Goal: Communication & Community: Share content

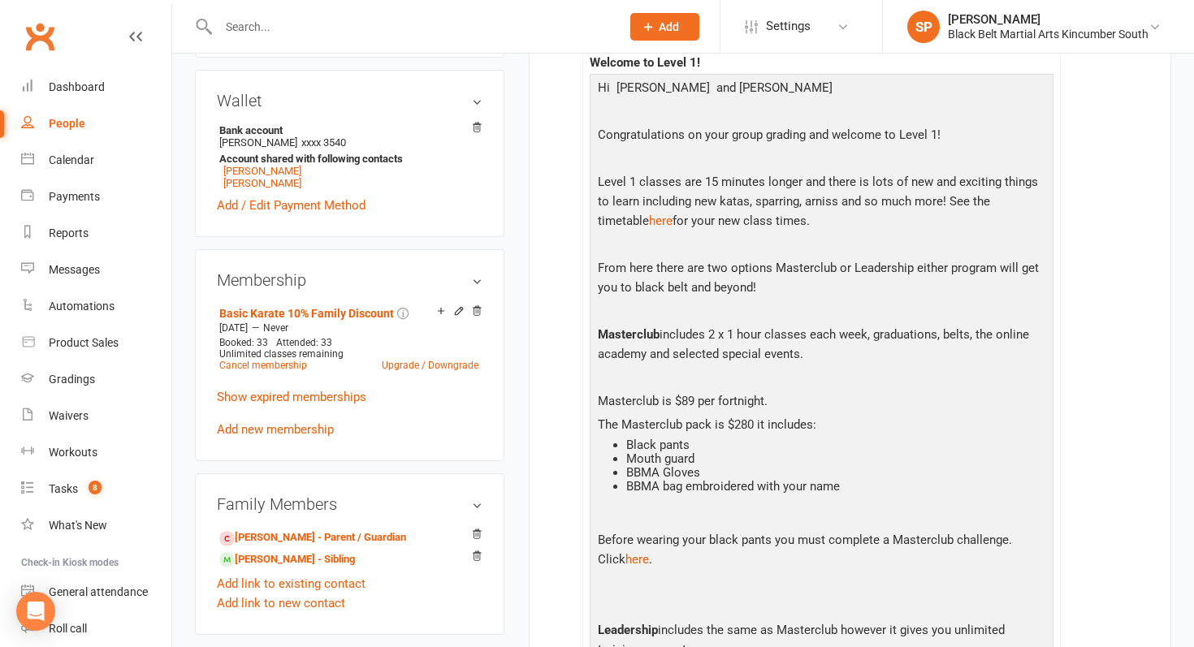
scroll to position [491, 0]
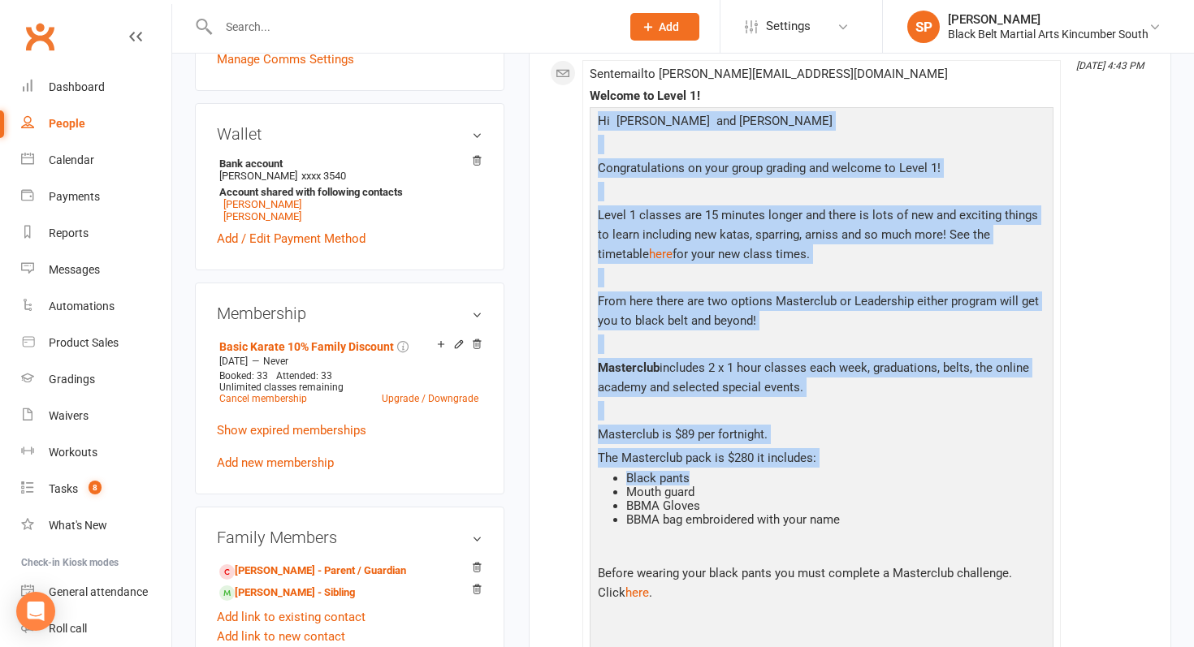
drag, startPoint x: 595, startPoint y: 119, endPoint x: 995, endPoint y: 484, distance: 541.1
click at [820, 427] on p "Masterclub is $89 per fortnight." at bounding box center [822, 437] width 456 height 24
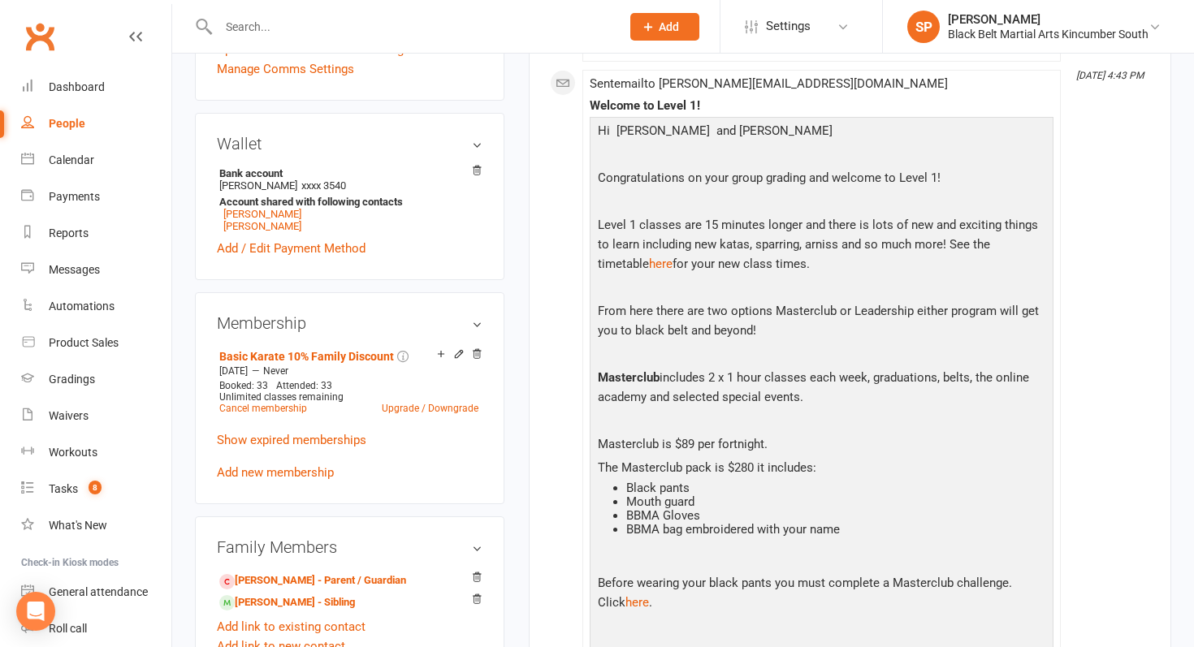
scroll to position [449, 0]
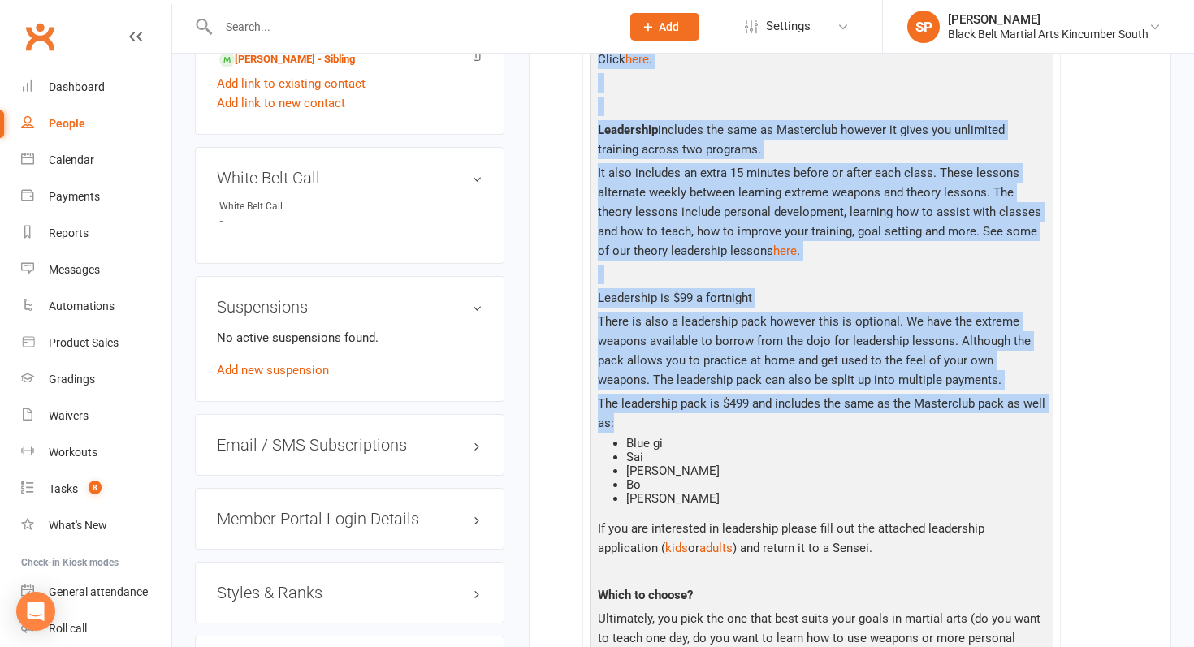
drag, startPoint x: 594, startPoint y: 161, endPoint x: 878, endPoint y: 425, distance: 388.0
click at [878, 425] on div "Hi [PERSON_NAME] and [PERSON_NAME] Congratulations on your group grading and we…" at bounding box center [822, 282] width 456 height 1408
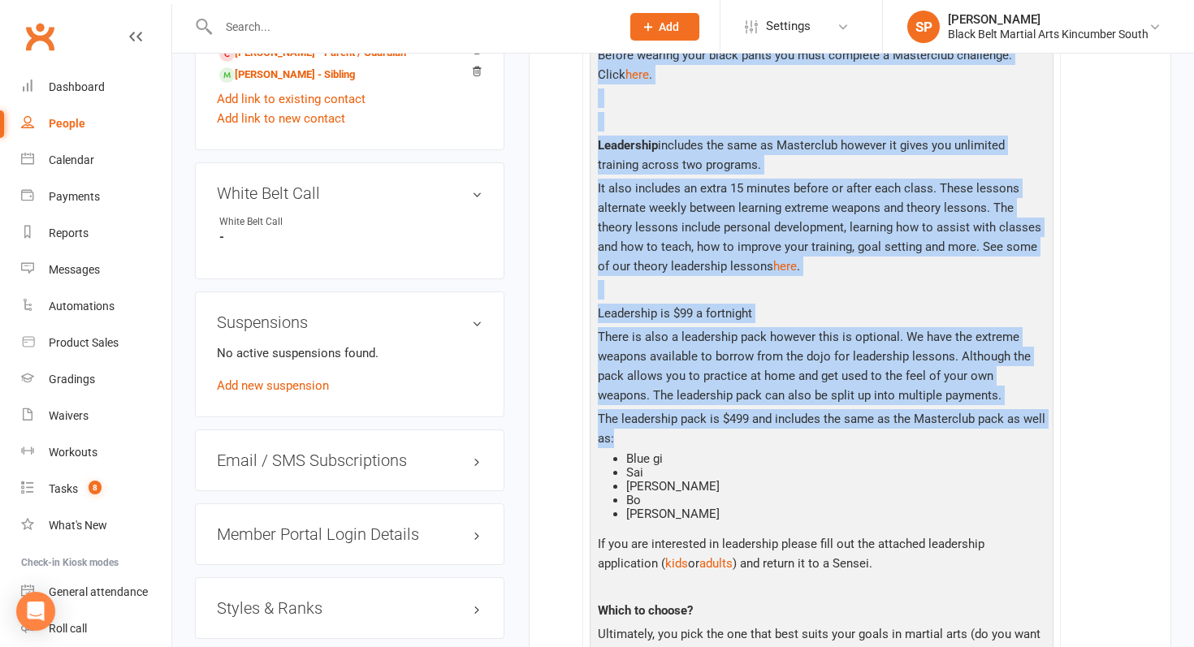
click at [878, 425] on p "The leadership pack is $499 and includes the same as the Masterclub pack as wel…" at bounding box center [822, 430] width 456 height 43
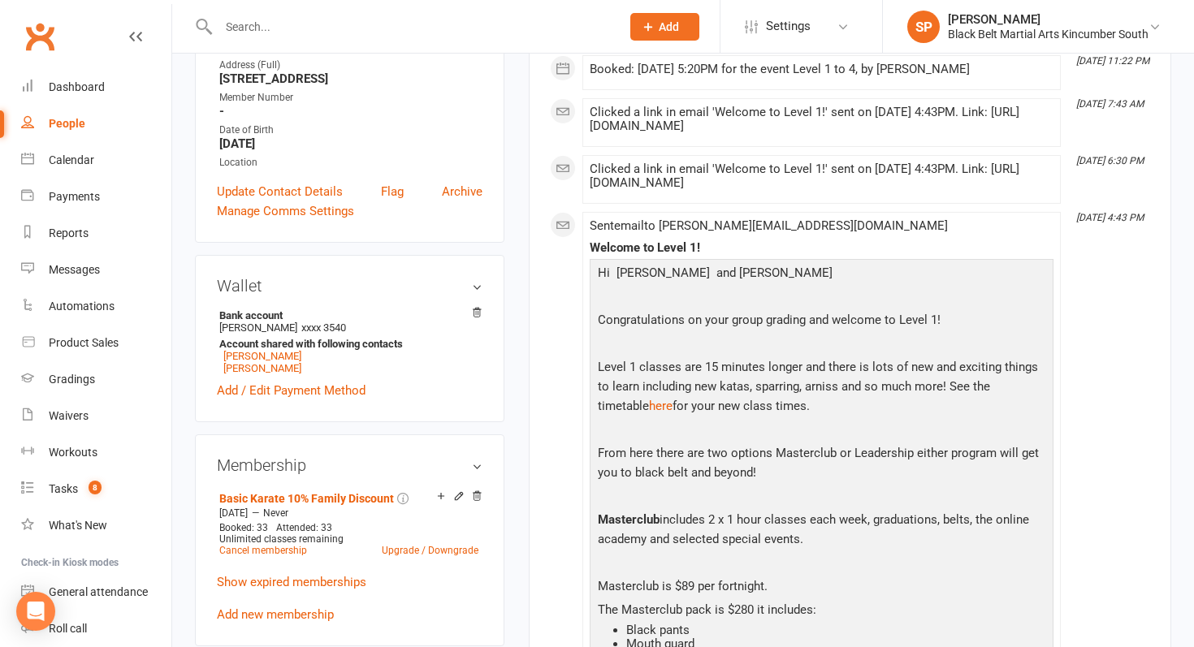
scroll to position [176, 0]
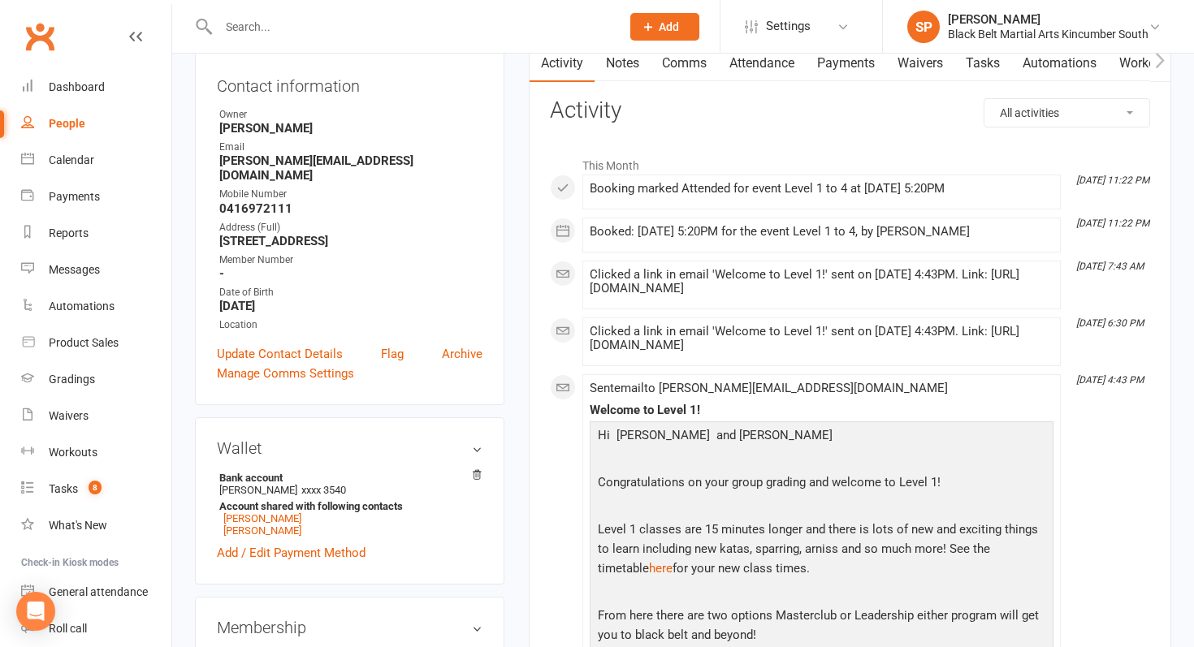
click at [910, 58] on link "Waivers" at bounding box center [920, 63] width 68 height 37
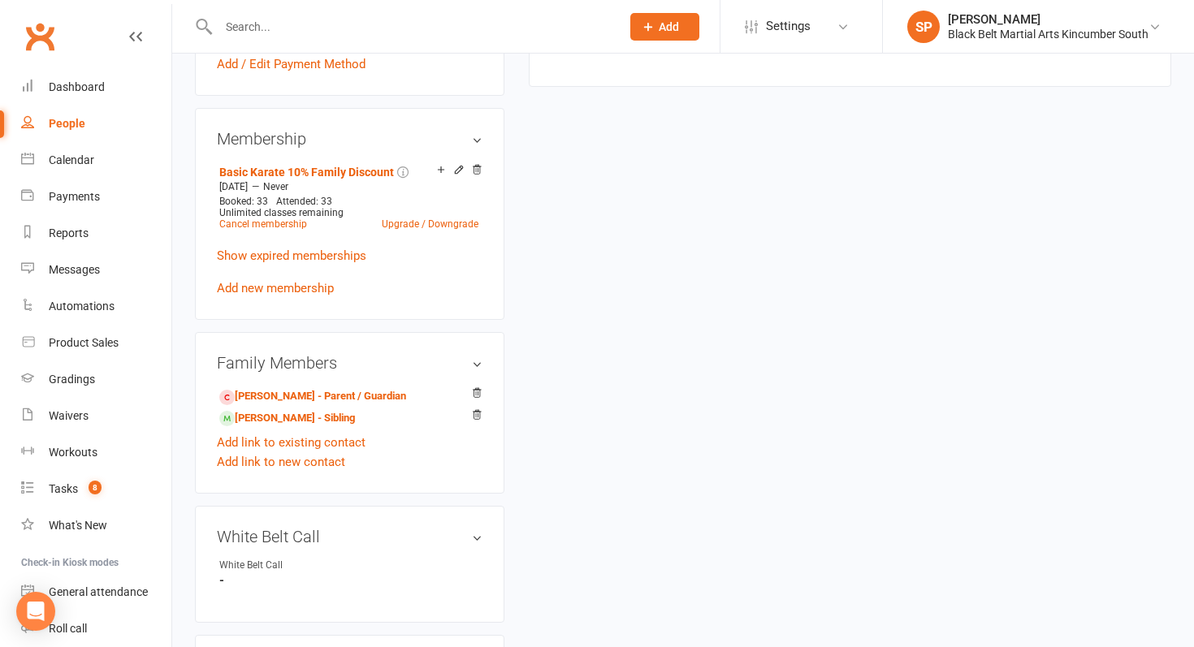
scroll to position [669, 0]
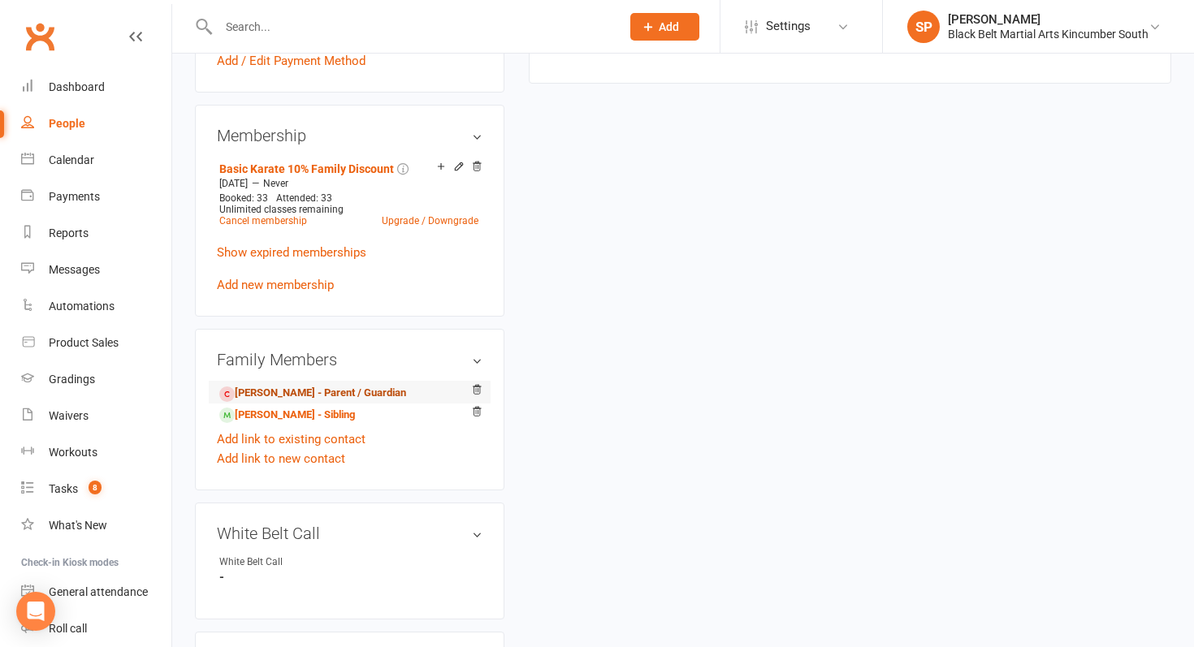
click at [310, 385] on link "[PERSON_NAME] - Parent / Guardian" at bounding box center [312, 393] width 187 height 17
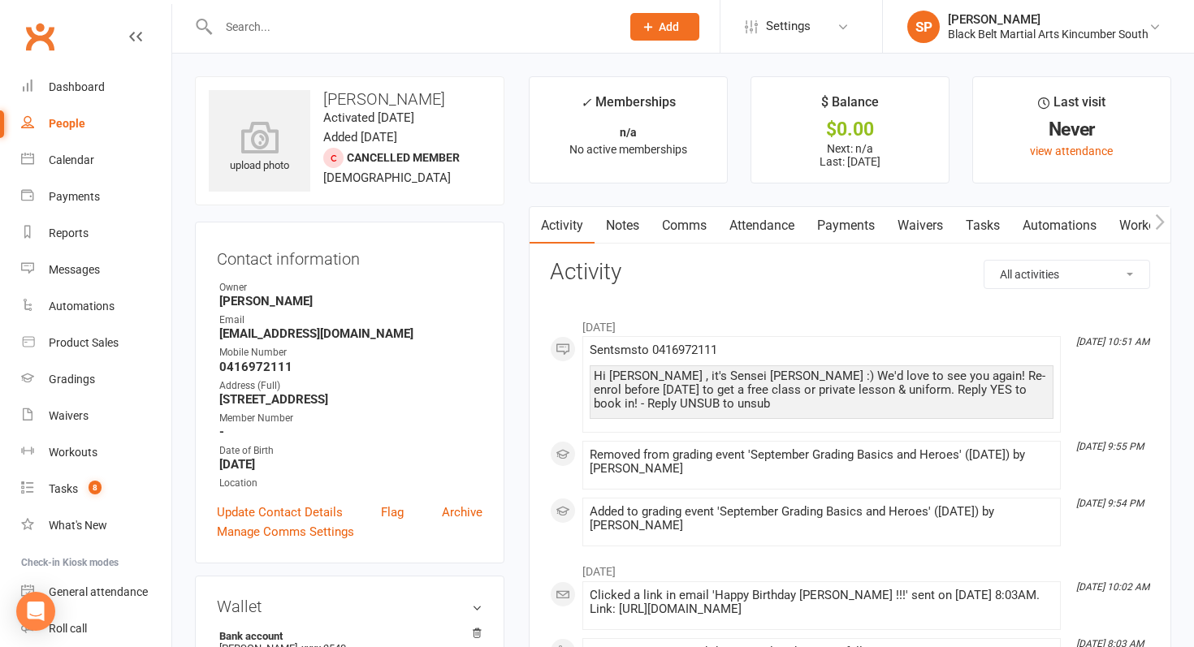
click at [916, 224] on link "Waivers" at bounding box center [920, 225] width 68 height 37
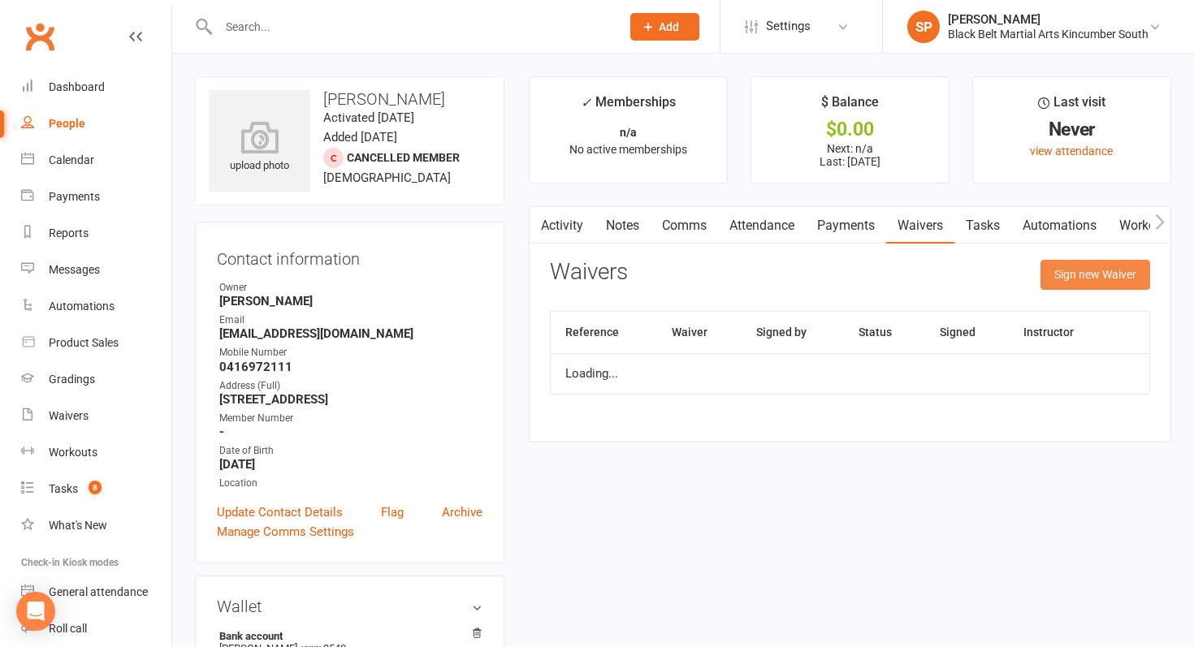
click at [1104, 272] on button "Sign new Waiver" at bounding box center [1096, 274] width 110 height 29
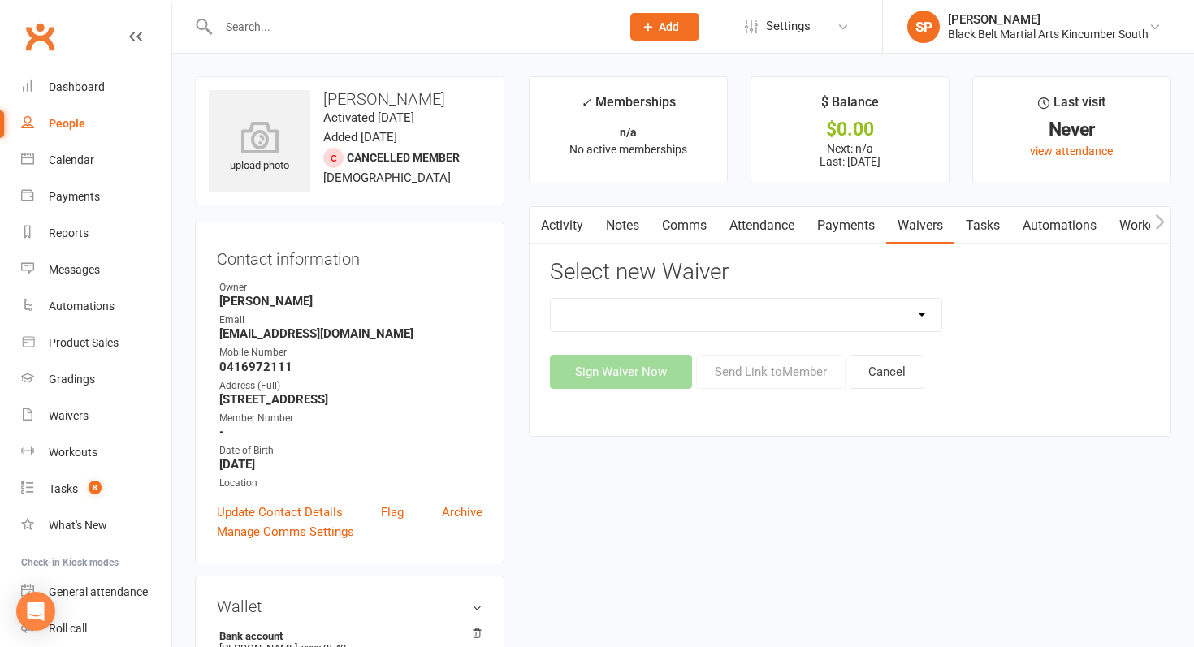
click at [716, 310] on select "Direct Debit Request Festival Enrolment Festival Trial Class Holiday Camp Waive…" at bounding box center [746, 315] width 391 height 32
select select "11213"
click at [551, 299] on select "Direct Debit Request Festival Enrolment Festival Trial Class Holiday Camp Waive…" at bounding box center [746, 315] width 391 height 32
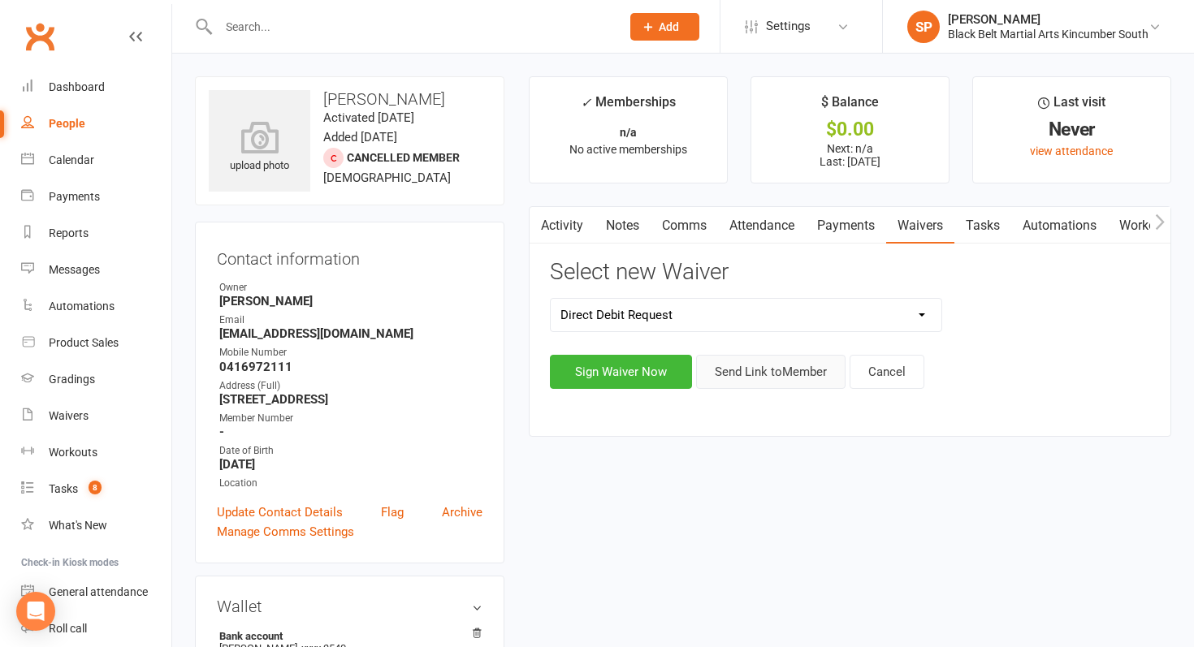
click at [766, 376] on button "Send Link to Member" at bounding box center [770, 372] width 149 height 34
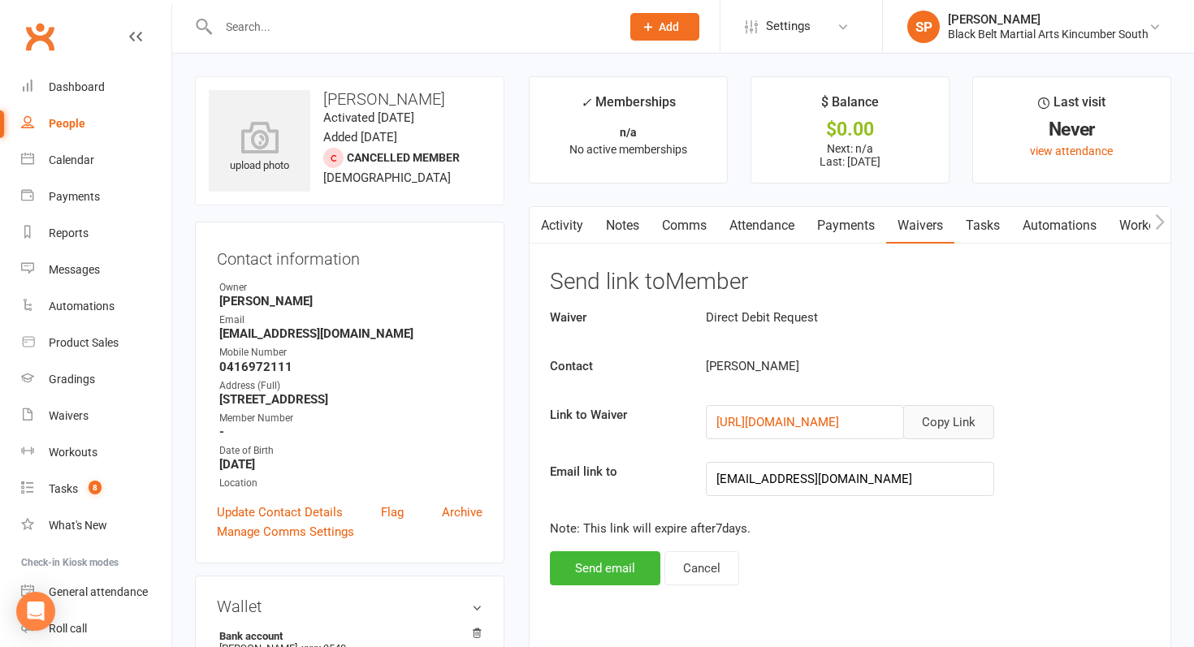
click at [984, 419] on button "Copy Link" at bounding box center [948, 422] width 91 height 34
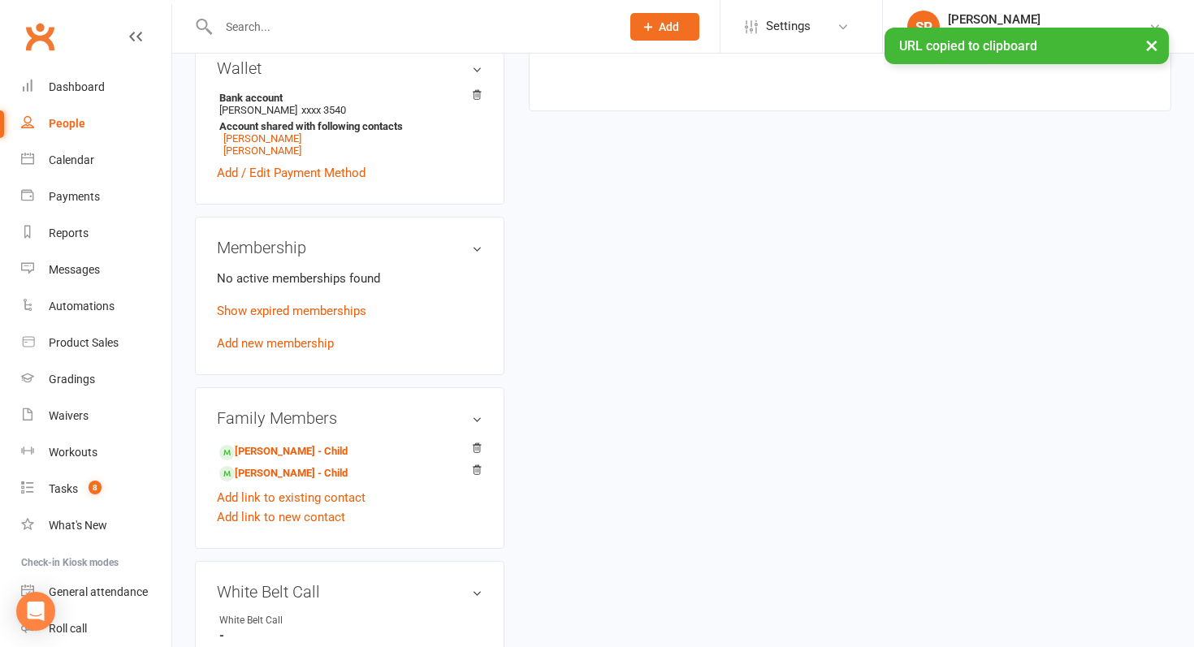
scroll to position [606, 0]
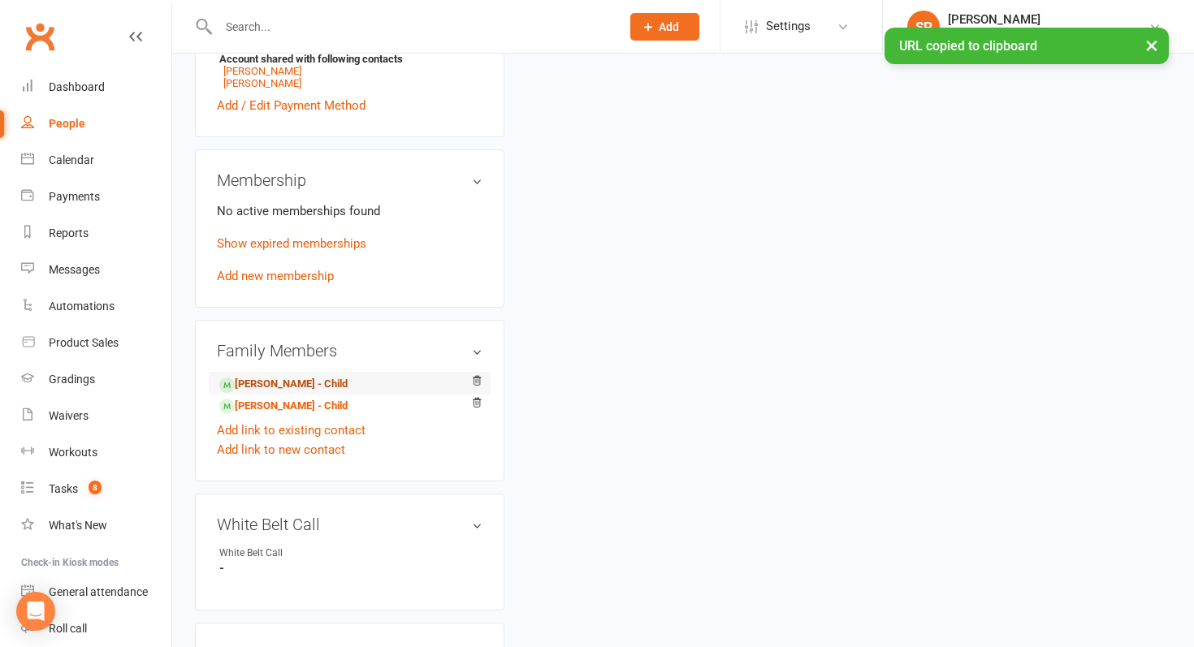
click at [303, 379] on link "[PERSON_NAME] - Child" at bounding box center [283, 384] width 128 height 17
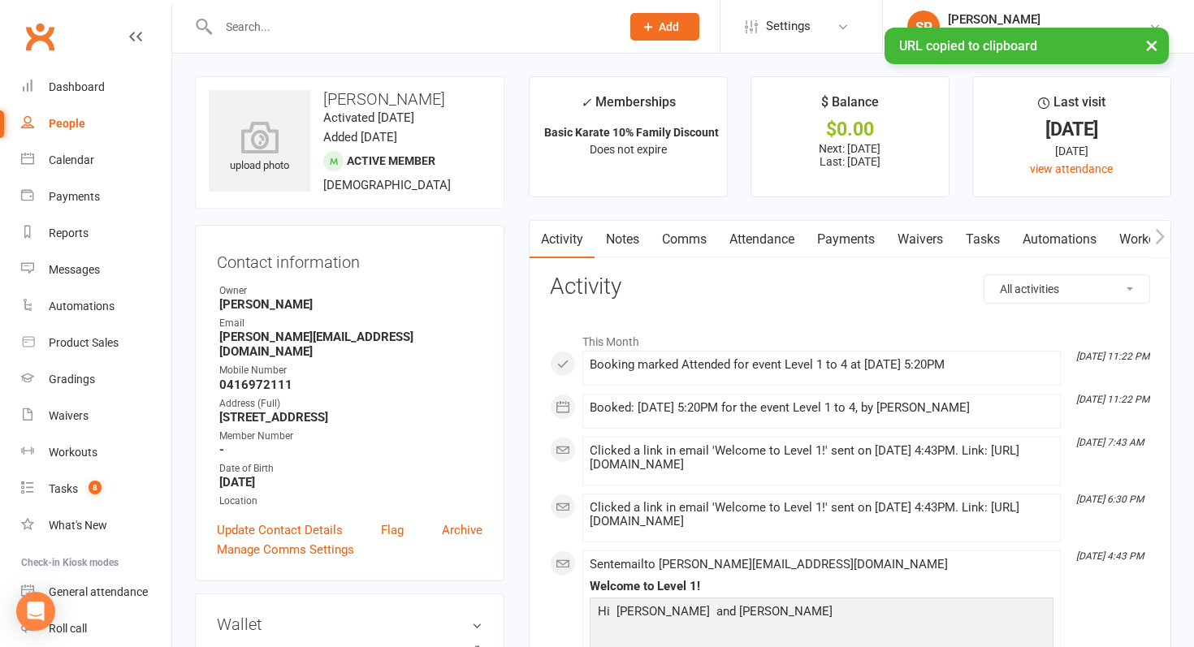
click at [692, 241] on link "Comms" at bounding box center [684, 239] width 67 height 37
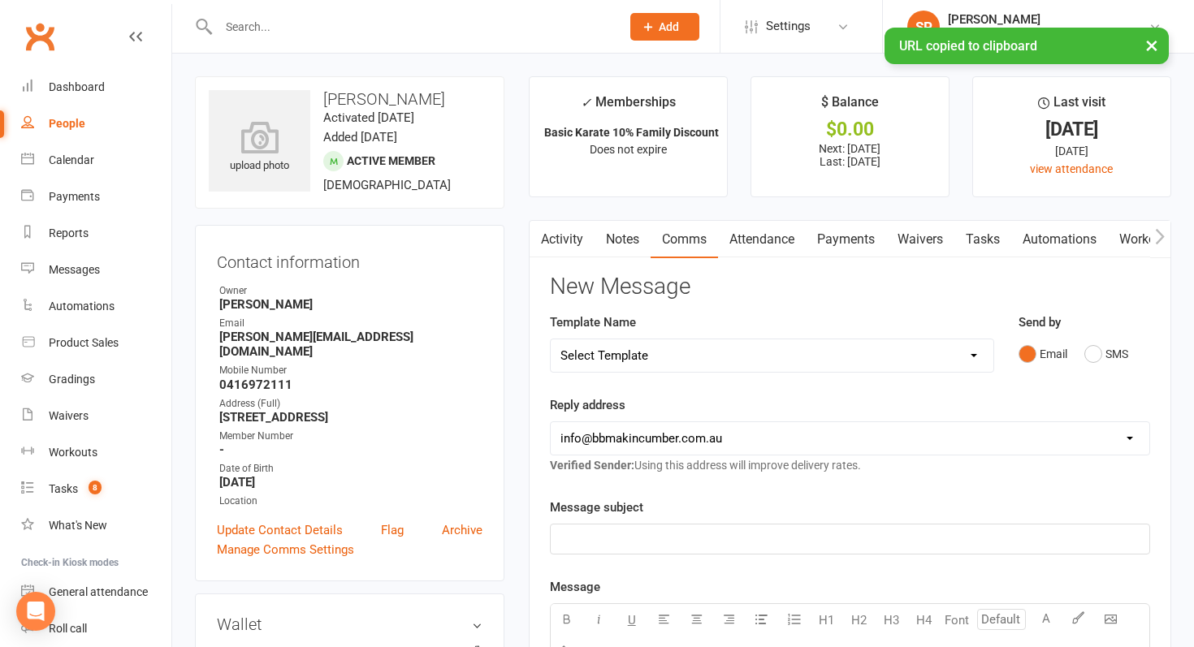
click at [689, 360] on select "Select Template [SMS] Birthday Invite Text [Email] Birthday Party [Email] Happy…" at bounding box center [772, 356] width 443 height 32
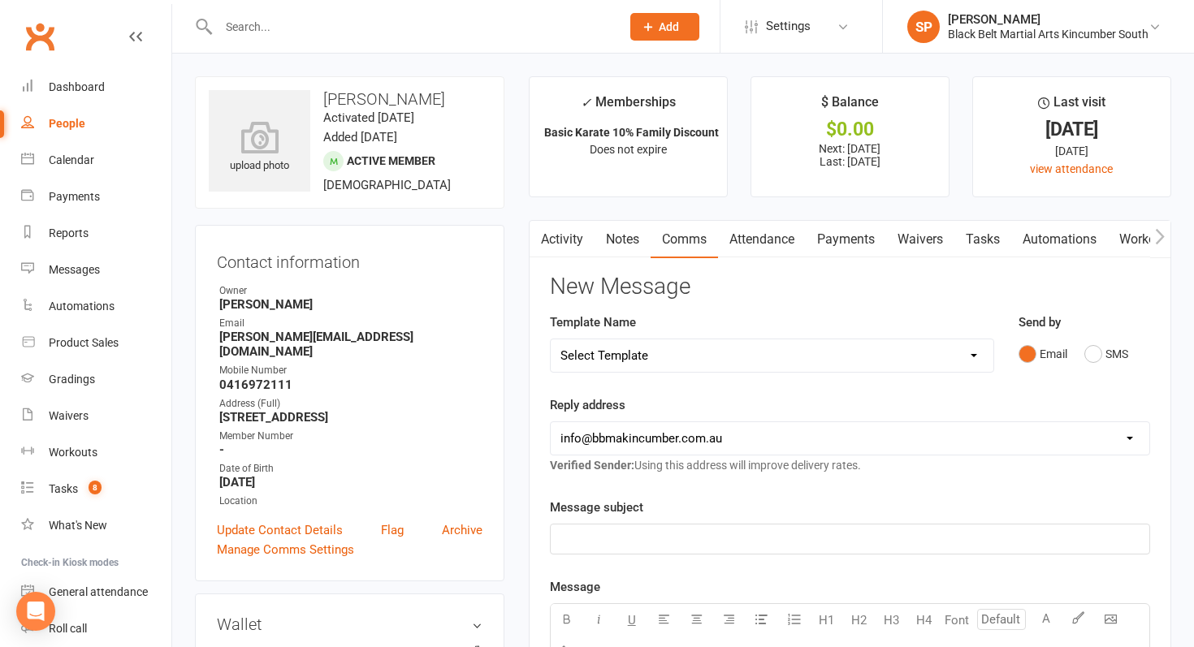
select select "44"
click at [551, 340] on select "Select Template [SMS] Birthday Invite Text [Email] Birthday Party [Email] Happy…" at bounding box center [772, 356] width 443 height 32
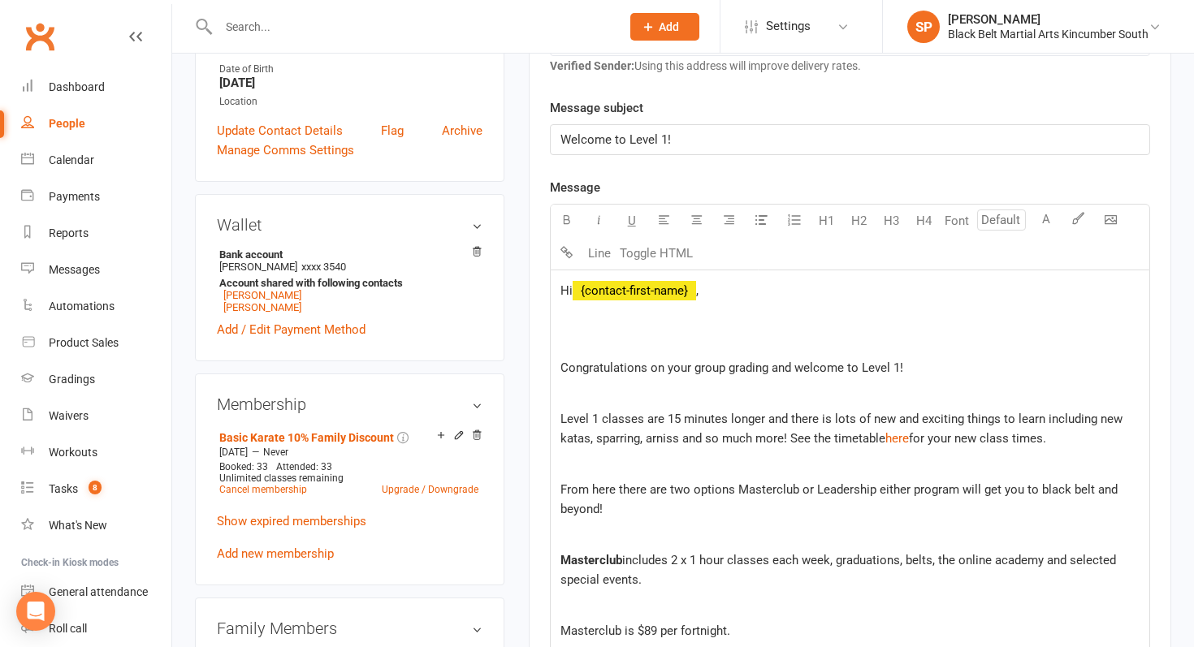
scroll to position [444, 0]
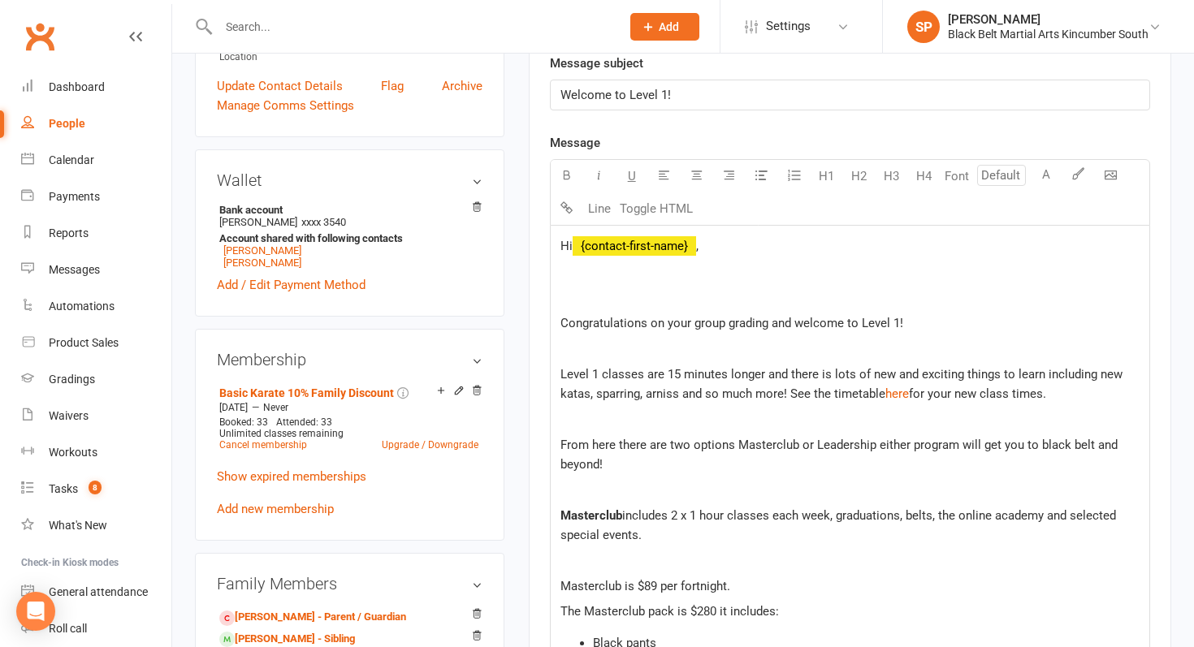
click at [650, 300] on p at bounding box center [850, 297] width 579 height 19
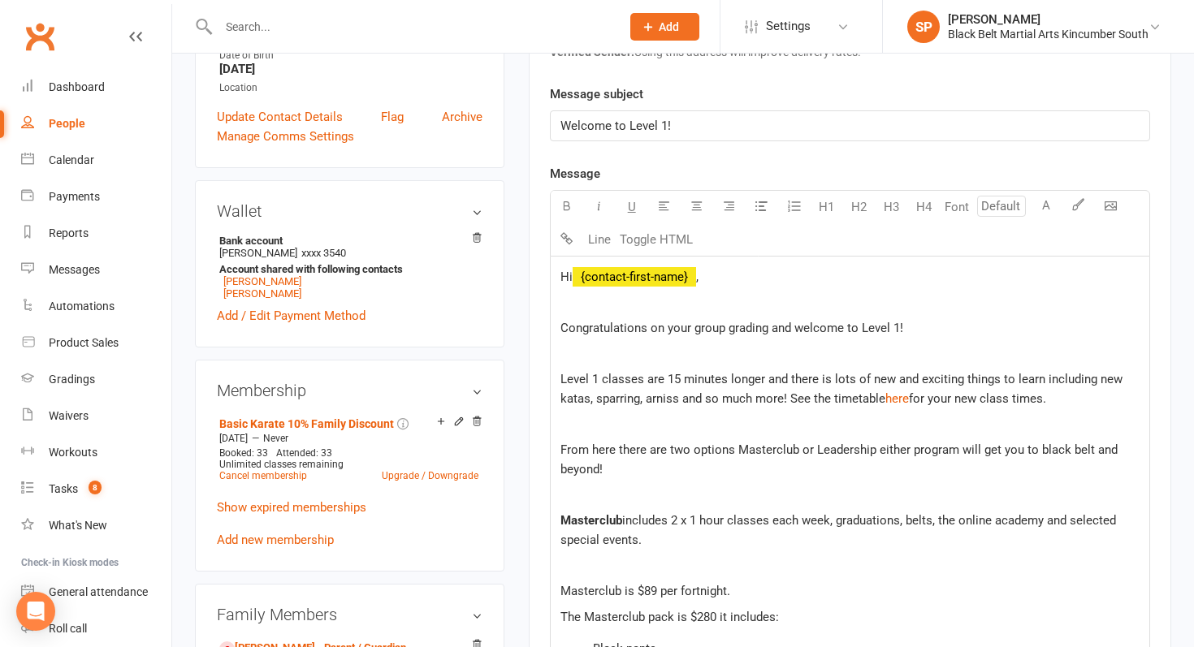
scroll to position [413, 0]
click at [699, 282] on span "," at bounding box center [697, 278] width 2 height 15
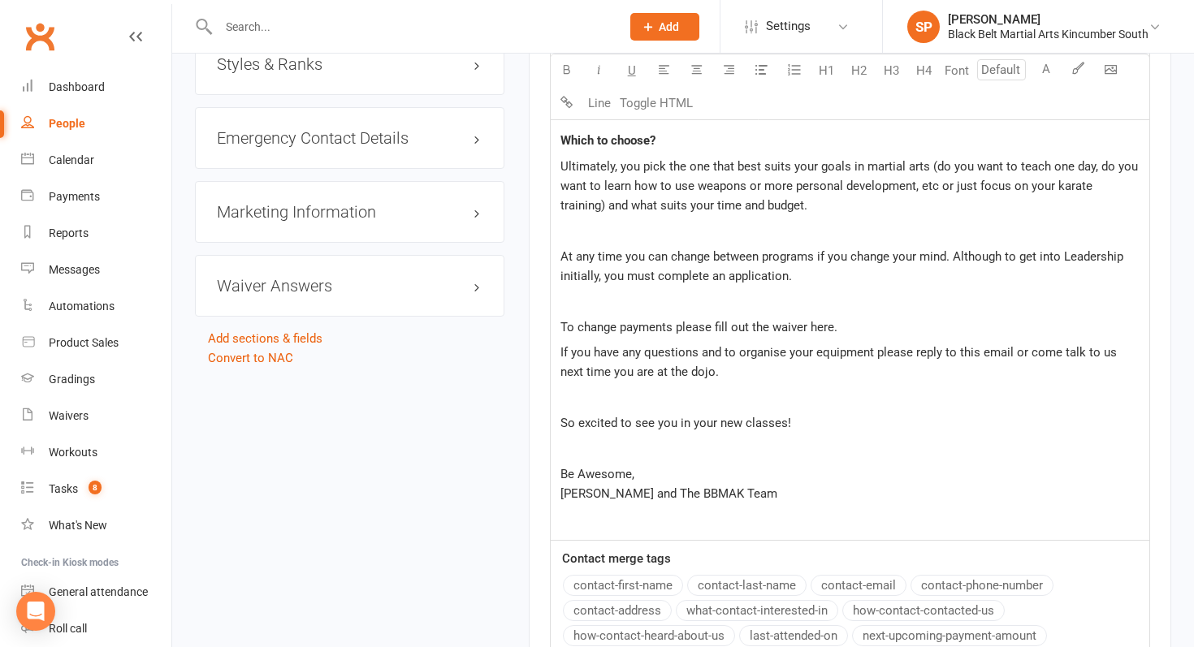
scroll to position [1560, 0]
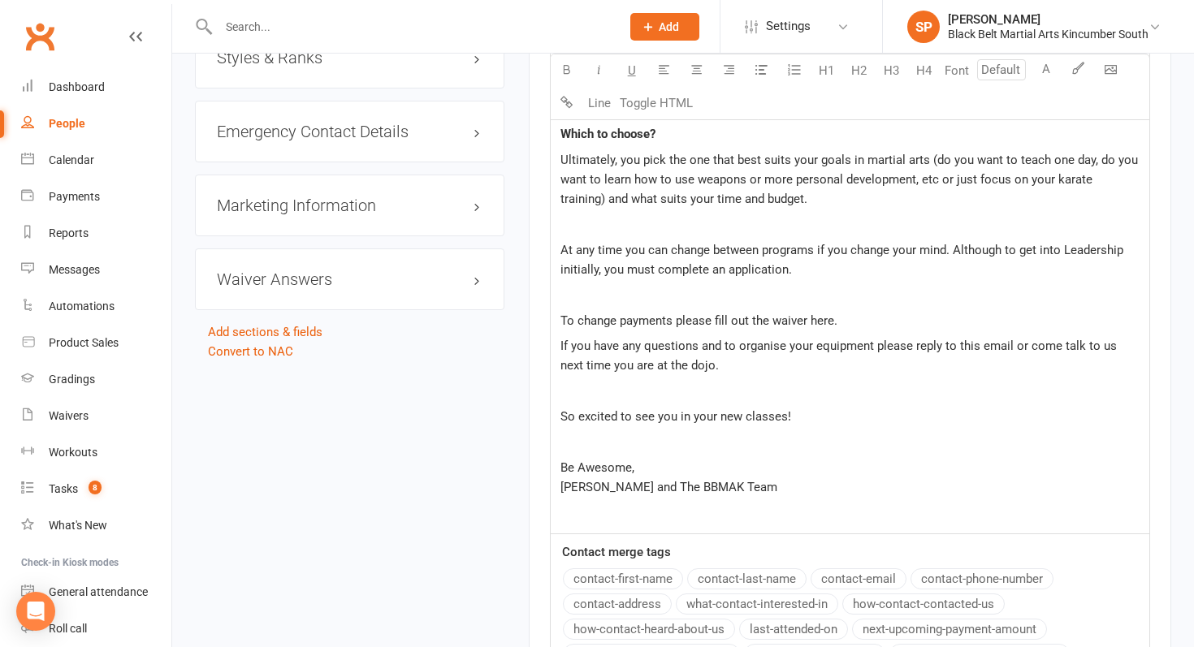
click at [821, 321] on span "To change payments please fill out the waiver here." at bounding box center [699, 321] width 277 height 15
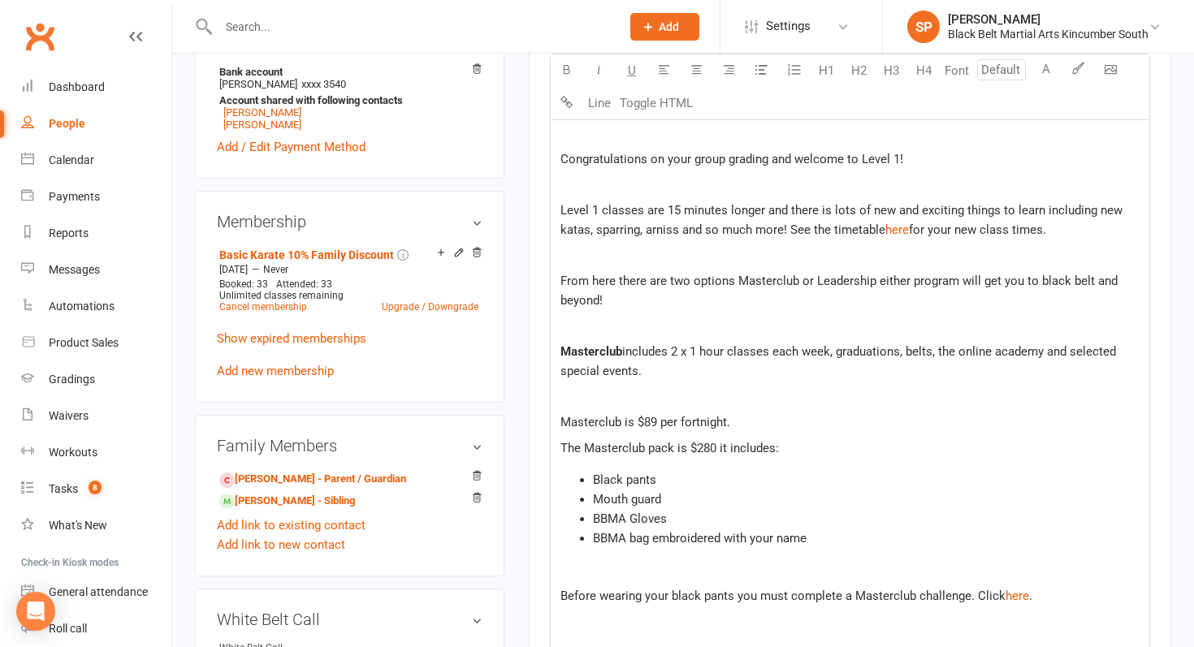
scroll to position [589, 0]
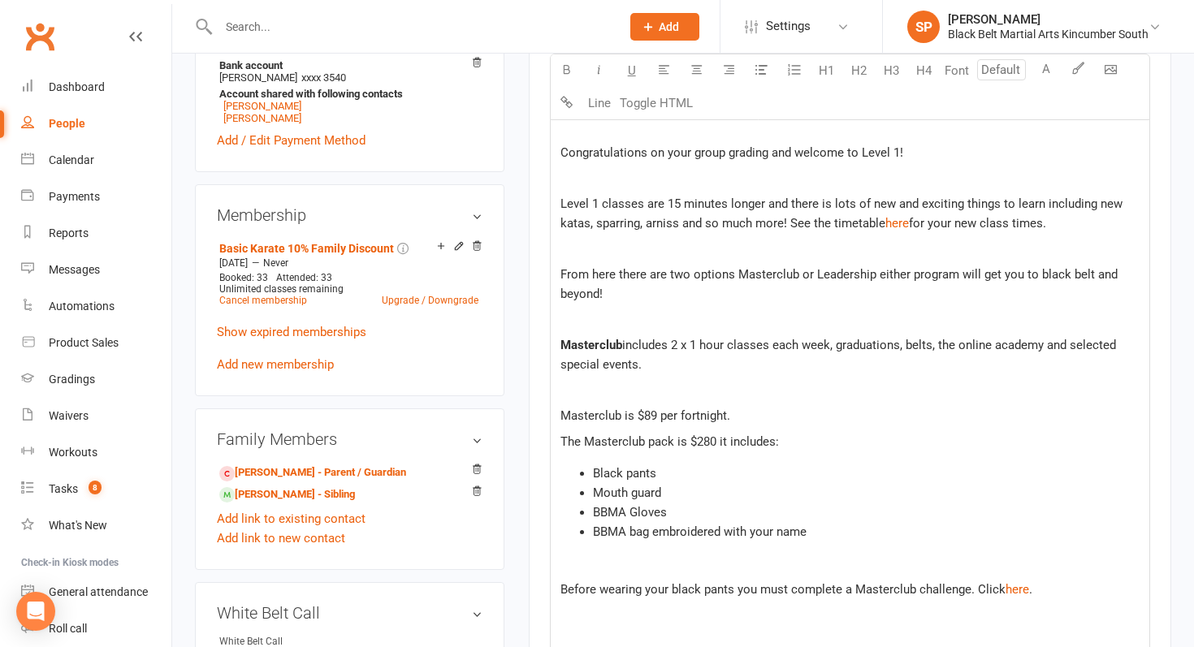
click at [727, 418] on span "Masterclub is $89 per fortnight." at bounding box center [646, 416] width 170 height 15
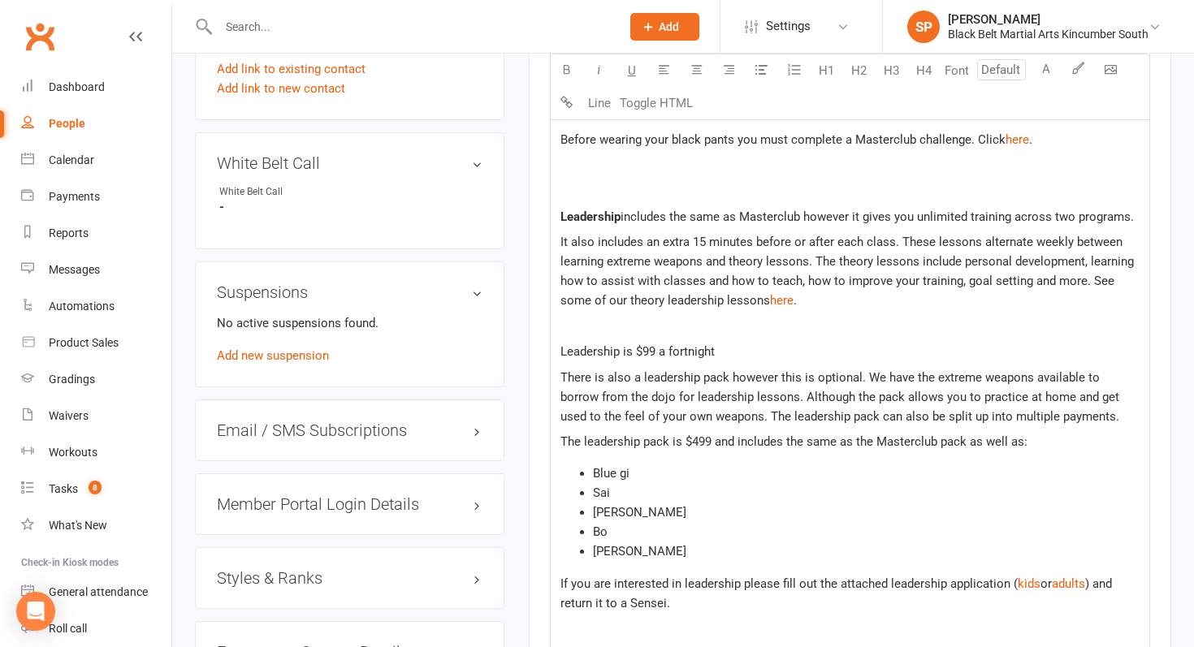
scroll to position [1041, 0]
click at [725, 353] on p "Leadership is $99 a fortnight" at bounding box center [850, 349] width 579 height 19
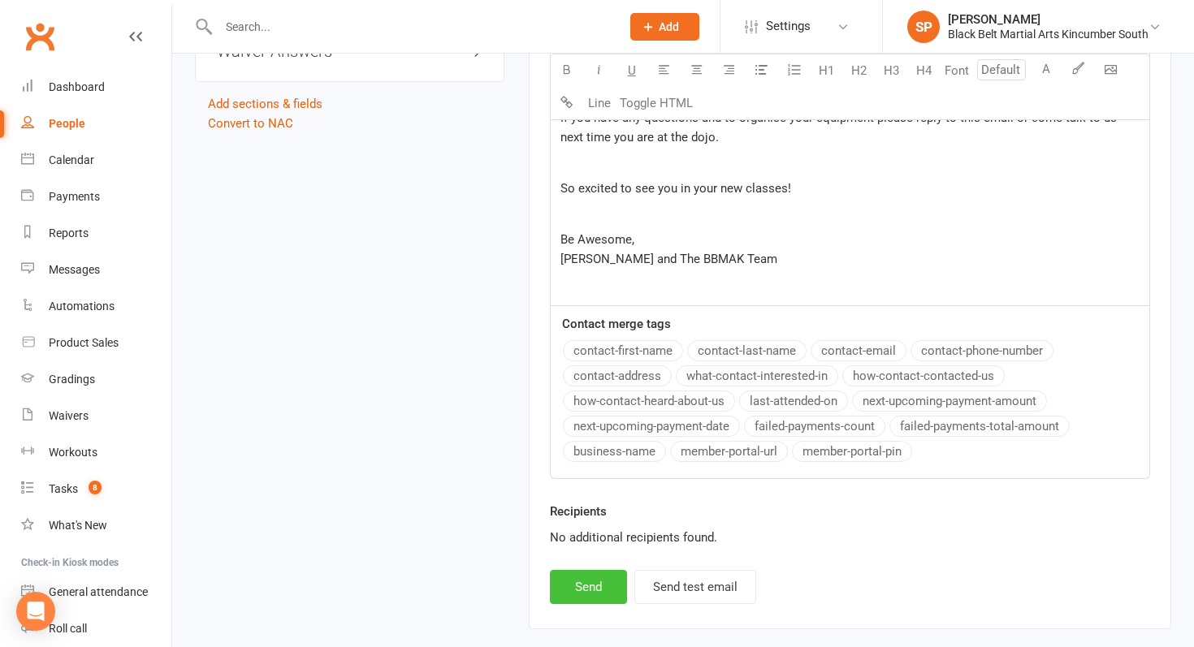
scroll to position [1873, 0]
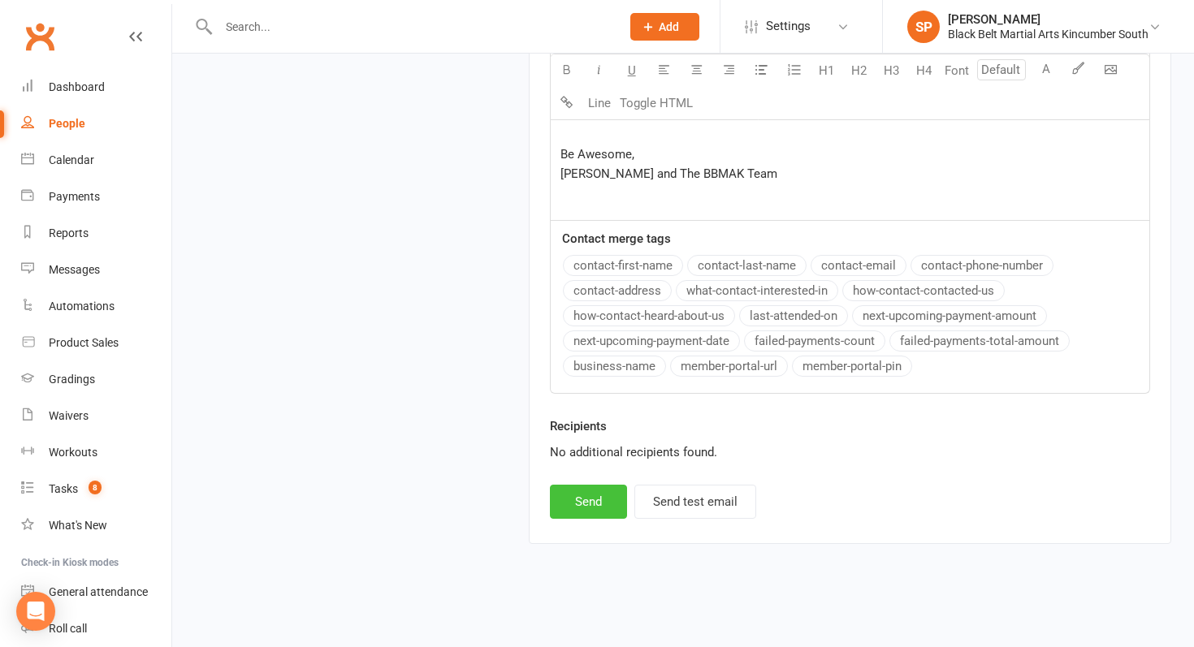
click at [595, 495] on button "Send" at bounding box center [588, 502] width 77 height 34
select select
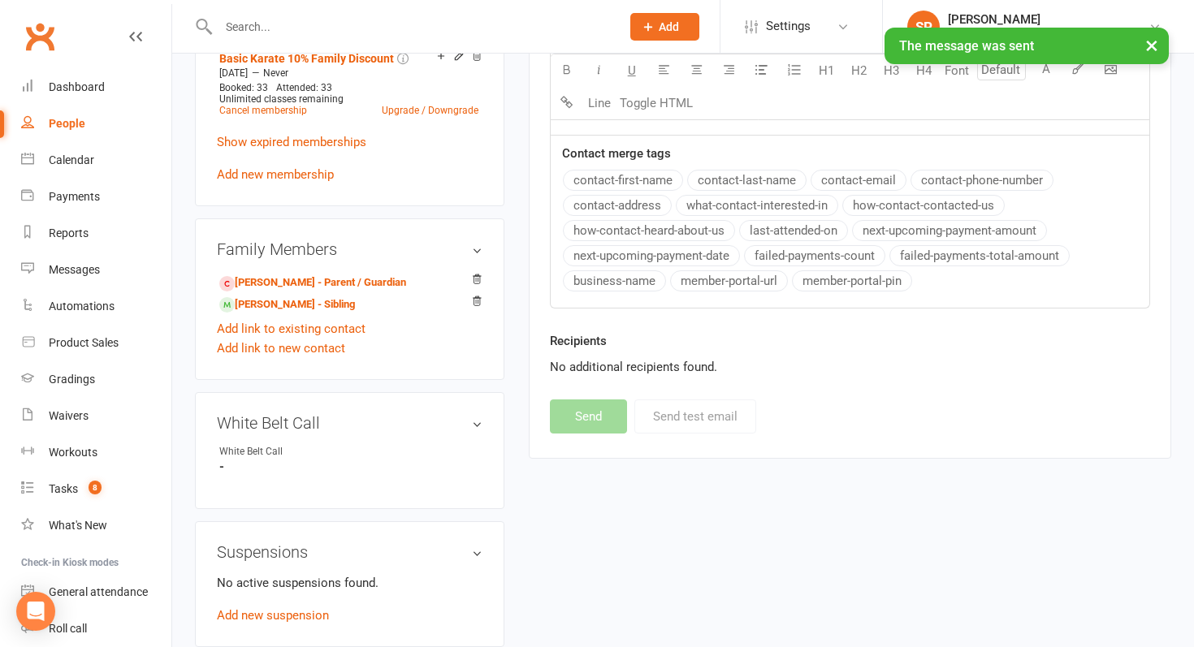
scroll to position [0, 0]
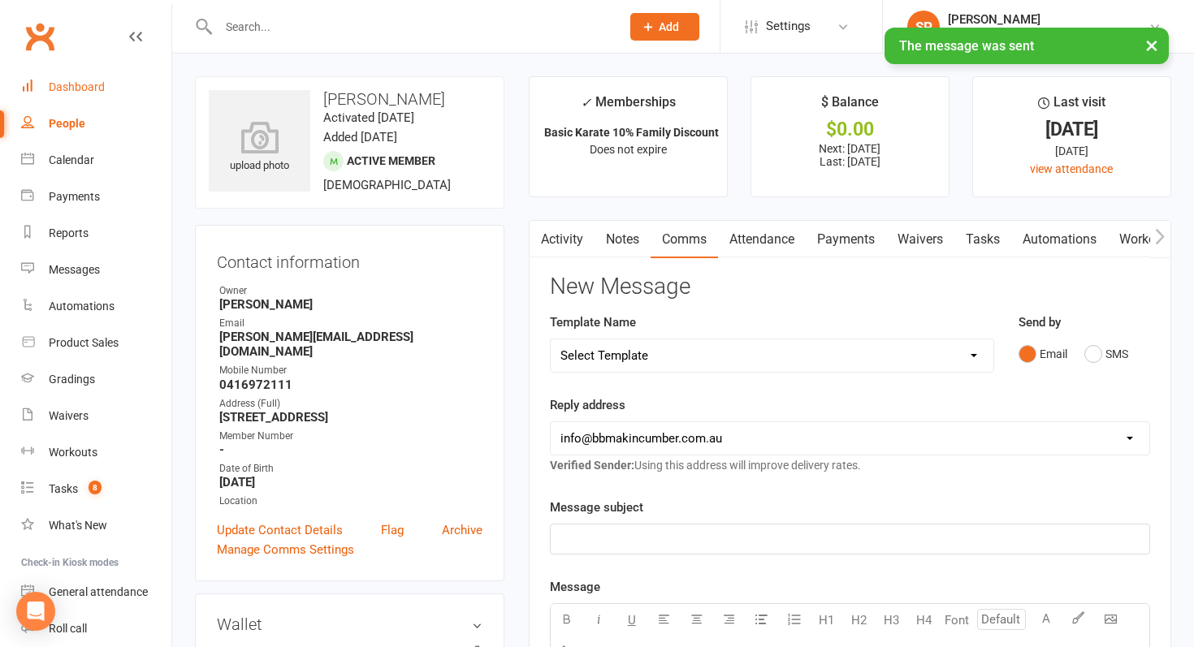
click at [92, 83] on div "Dashboard" at bounding box center [77, 86] width 56 height 13
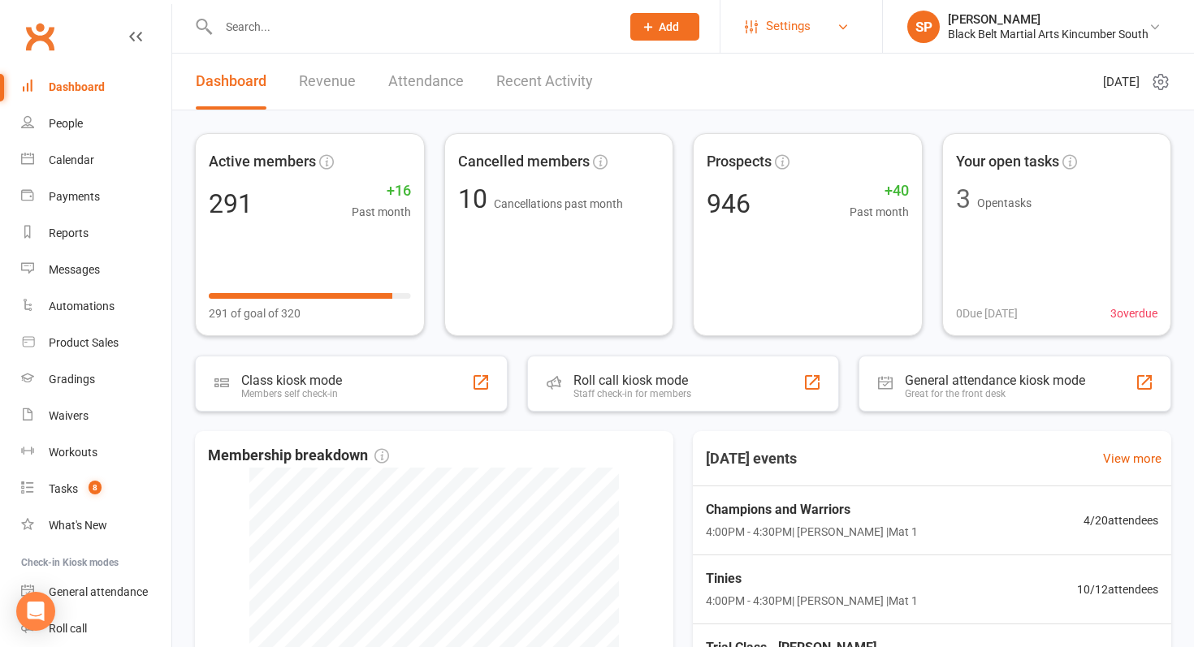
click at [810, 30] on link "Settings" at bounding box center [801, 26] width 113 height 37
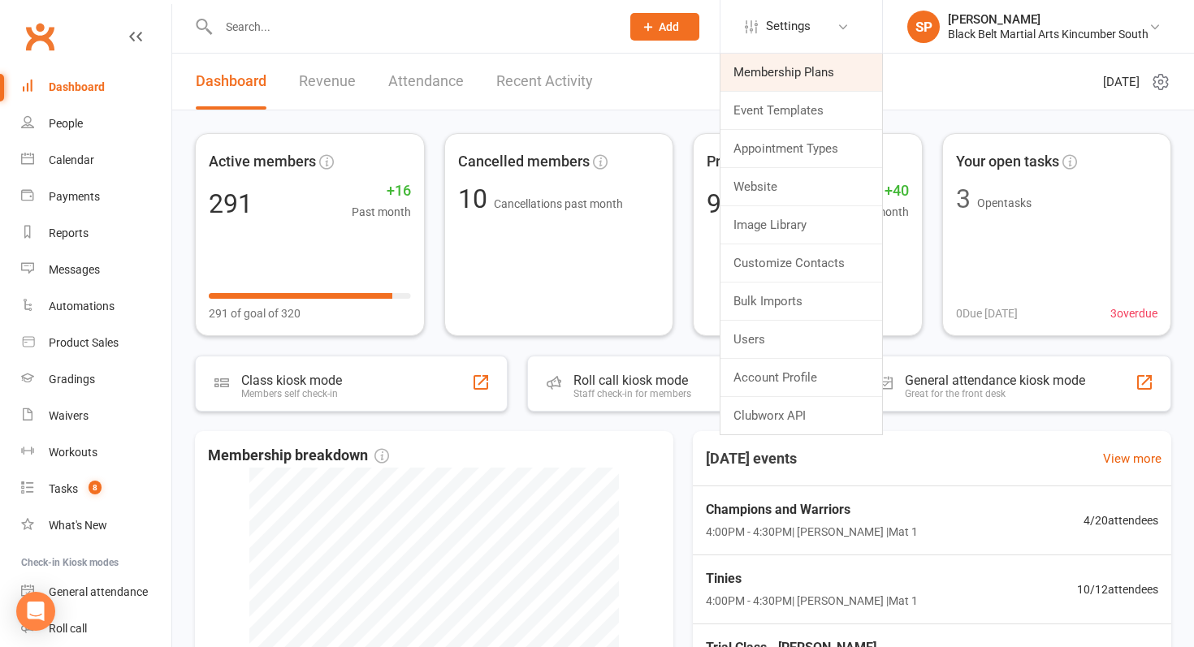
click at [786, 76] on link "Membership Plans" at bounding box center [802, 72] width 162 height 37
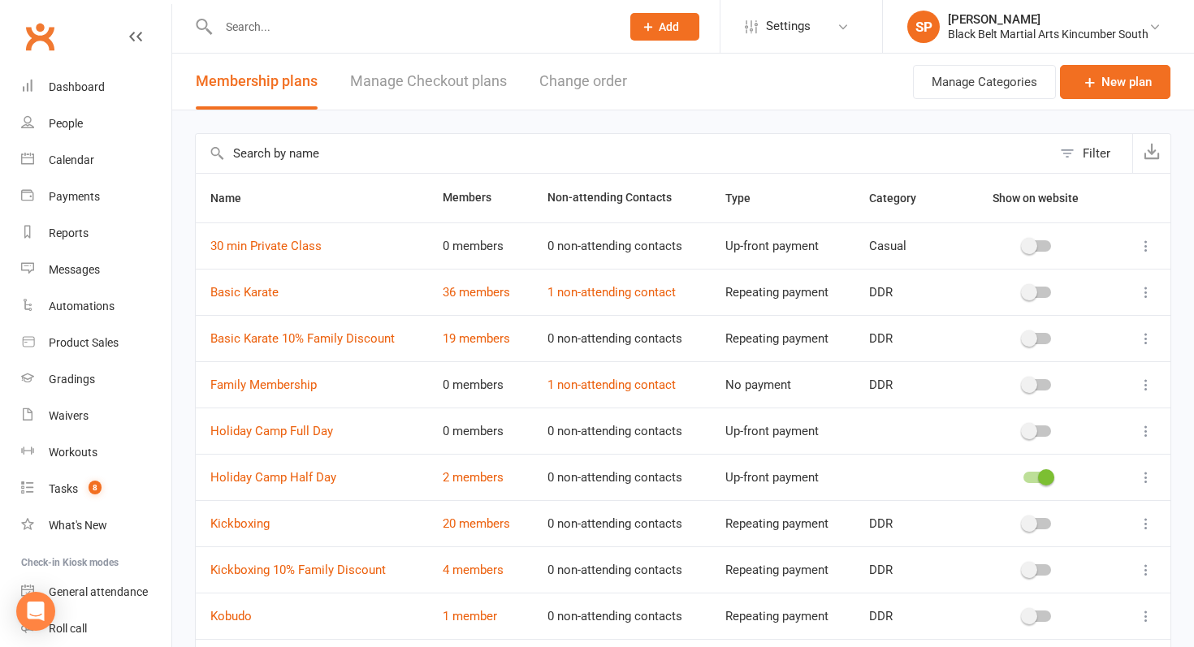
click at [445, 76] on link "Manage Checkout plans" at bounding box center [428, 82] width 157 height 56
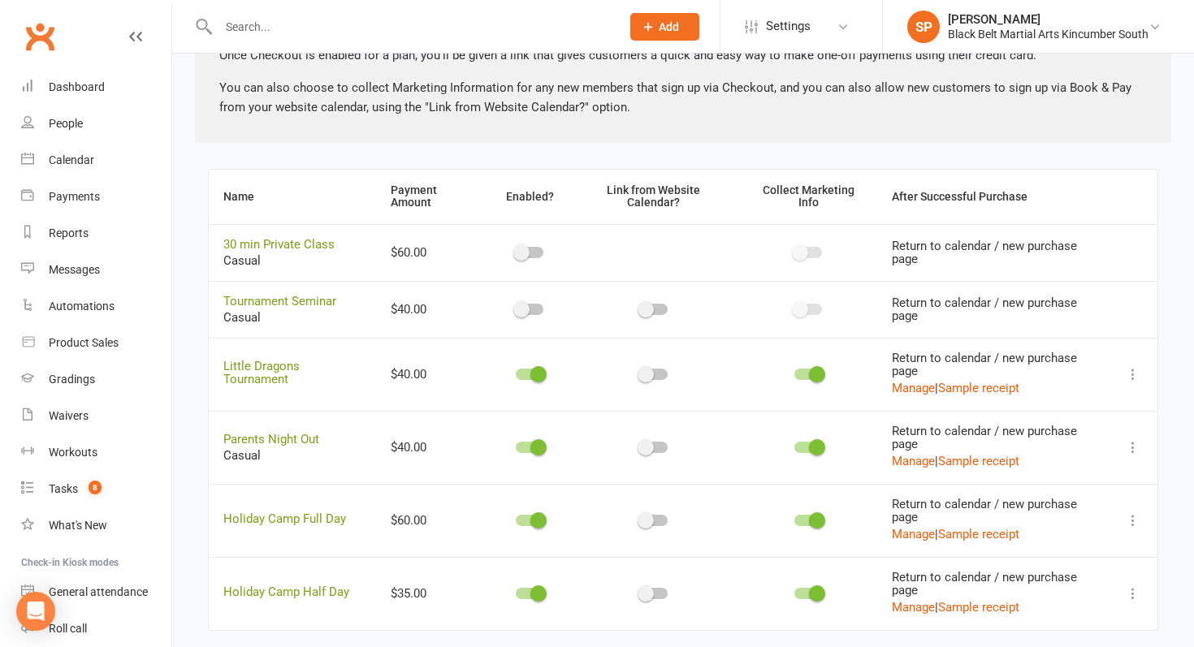
scroll to position [392, 0]
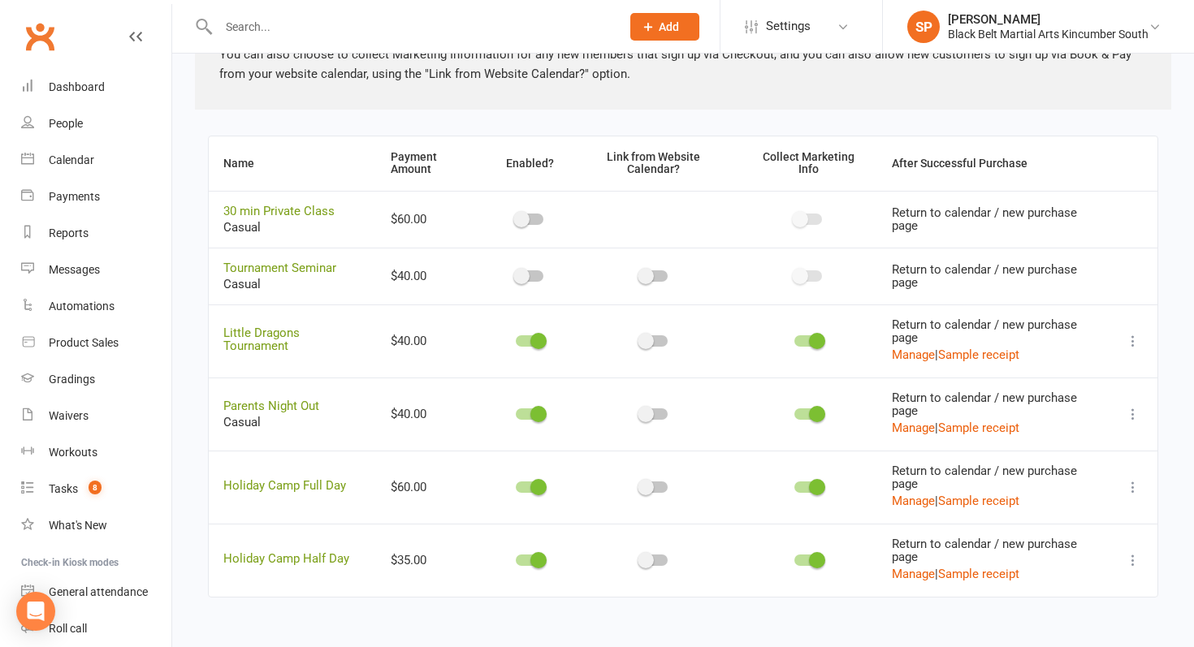
click at [1134, 340] on icon at bounding box center [1133, 341] width 16 height 16
click at [1082, 381] on link "Copy direct link to clipboard" at bounding box center [1052, 373] width 179 height 32
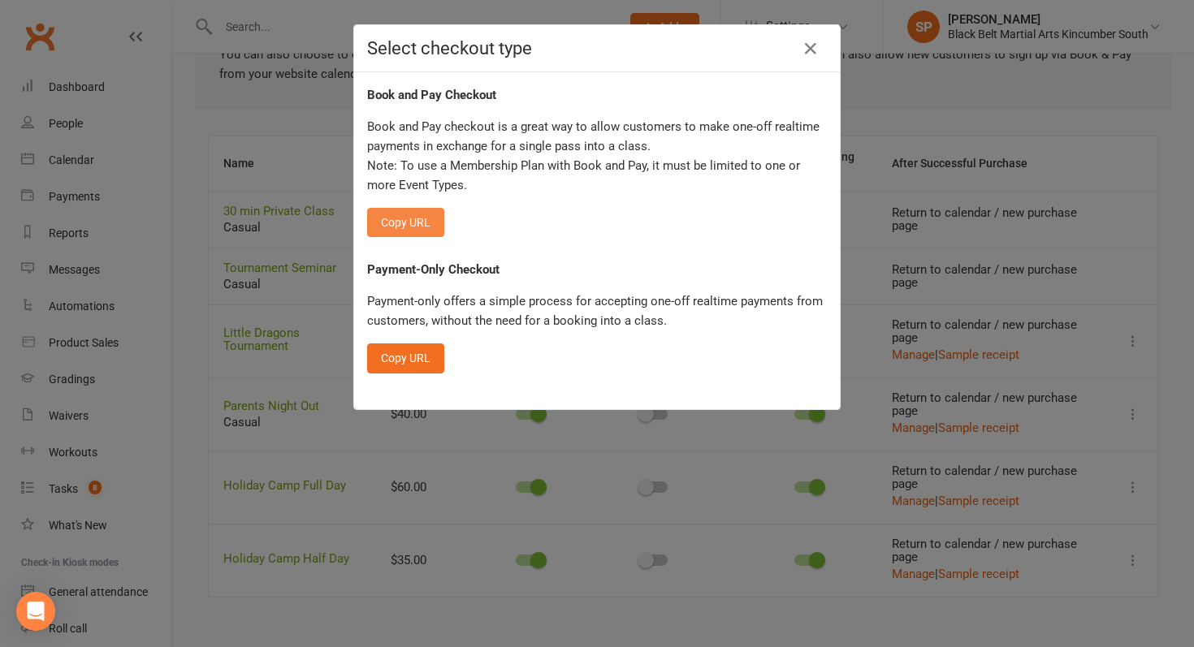
click at [405, 222] on button "Copy URL" at bounding box center [405, 222] width 77 height 29
click at [809, 52] on icon "button" at bounding box center [810, 48] width 19 height 19
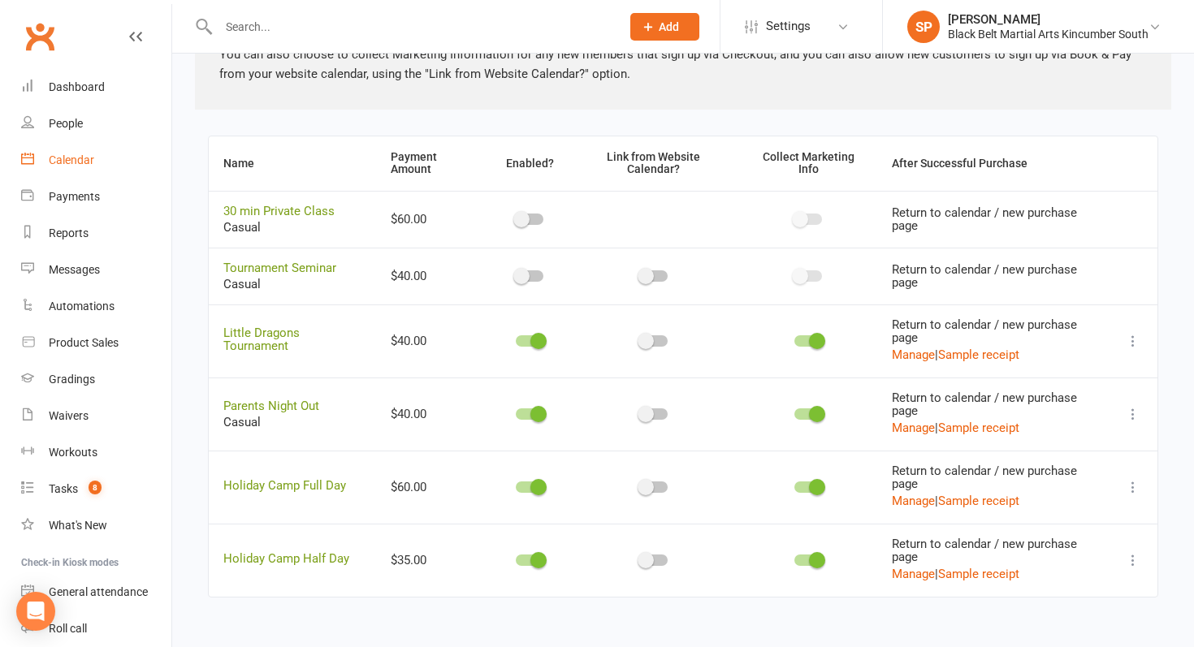
click at [50, 159] on div "Calendar" at bounding box center [71, 160] width 45 height 13
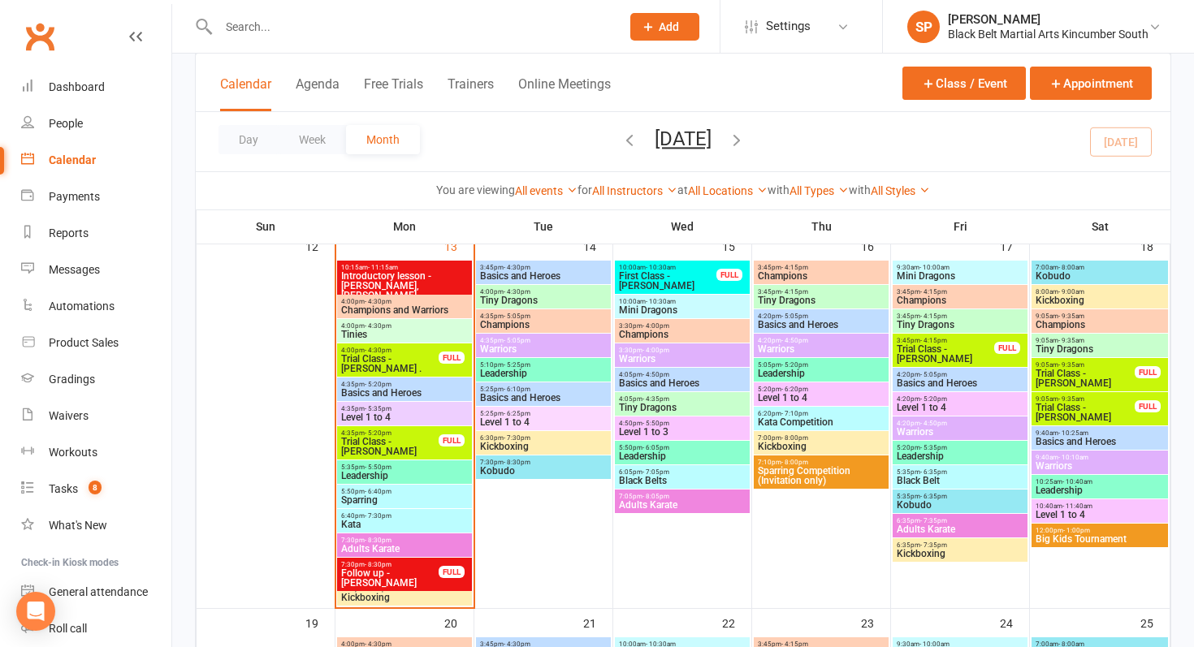
scroll to position [604, 0]
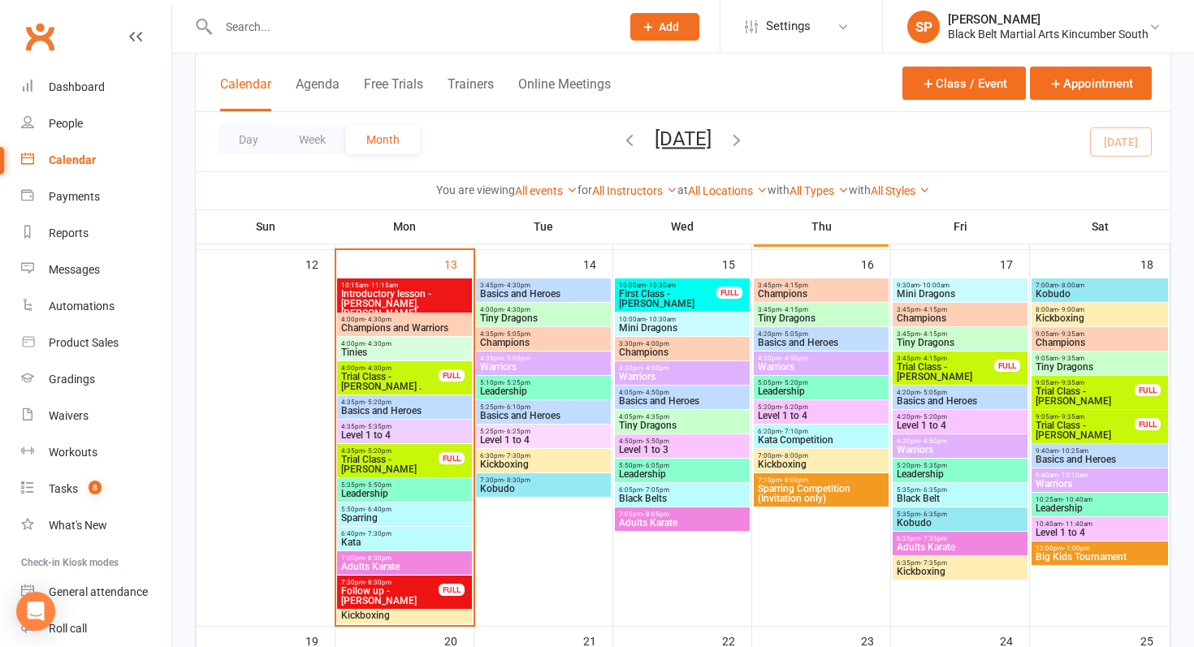
click at [1077, 548] on span "- 1:00pm" at bounding box center [1076, 548] width 27 height 7
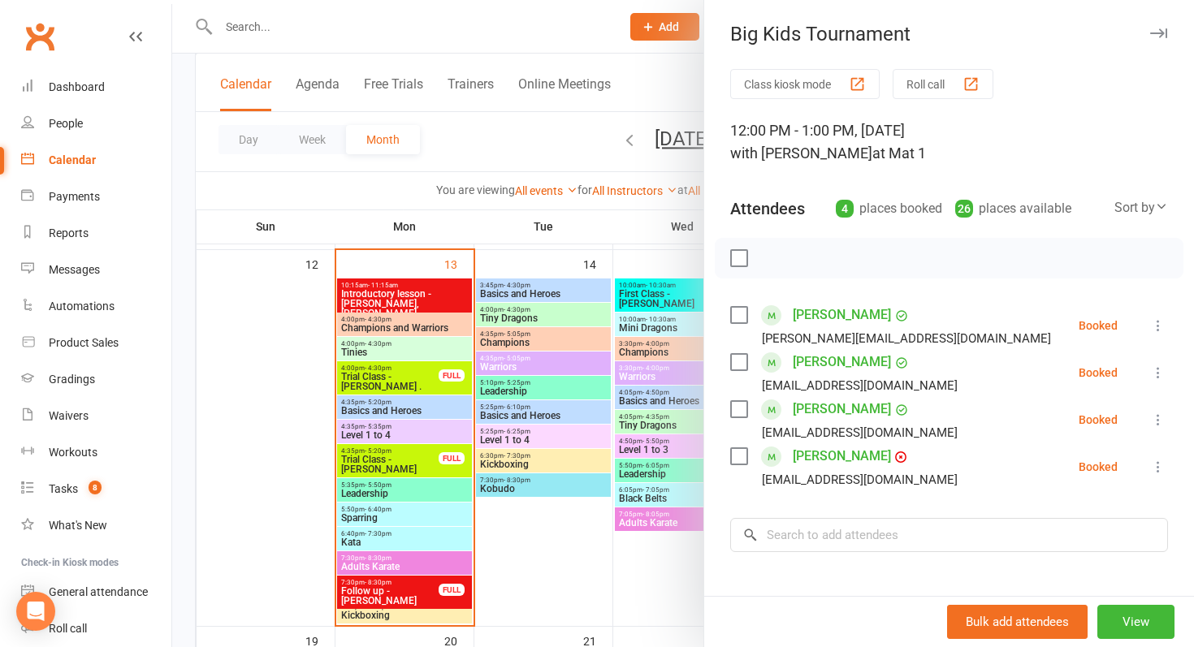
click at [591, 565] on div at bounding box center [683, 323] width 1022 height 647
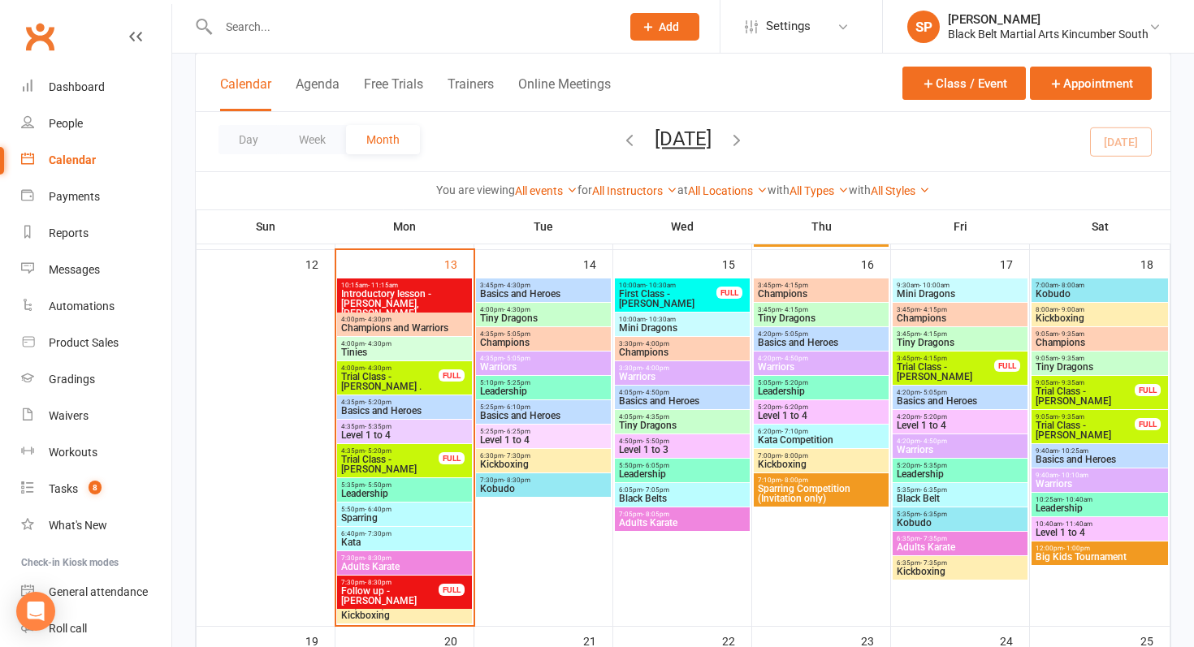
click at [1087, 561] on span "Big Kids Tournament" at bounding box center [1100, 557] width 130 height 10
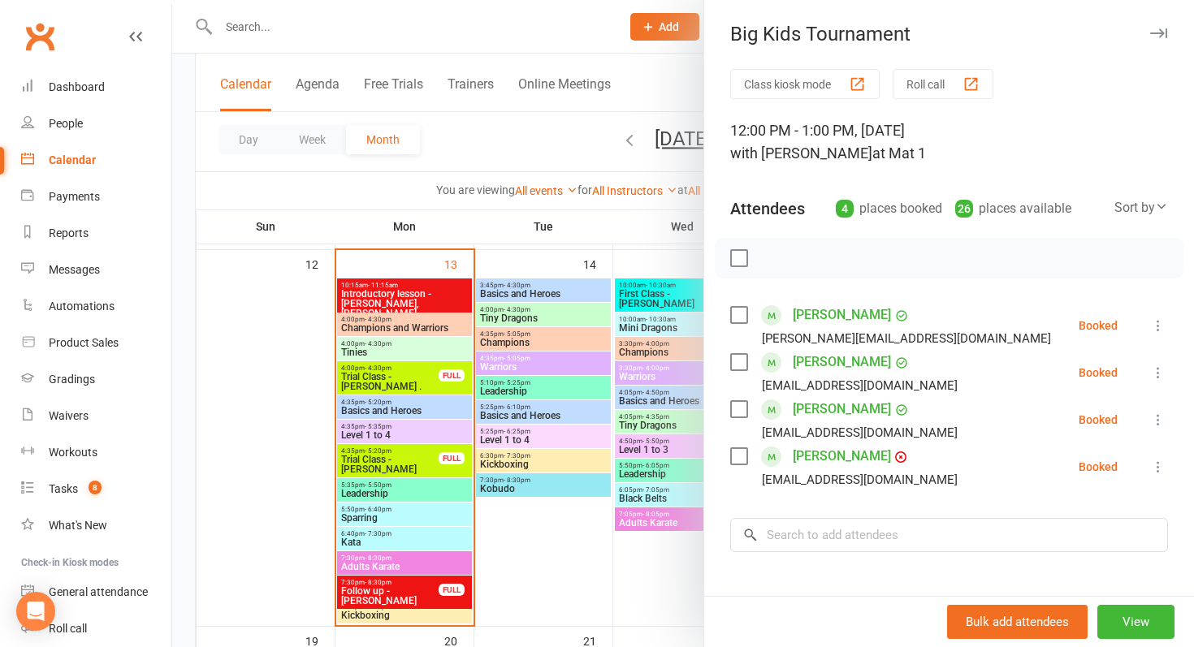
click at [557, 457] on div at bounding box center [683, 323] width 1022 height 647
